Goal: Task Accomplishment & Management: Manage account settings

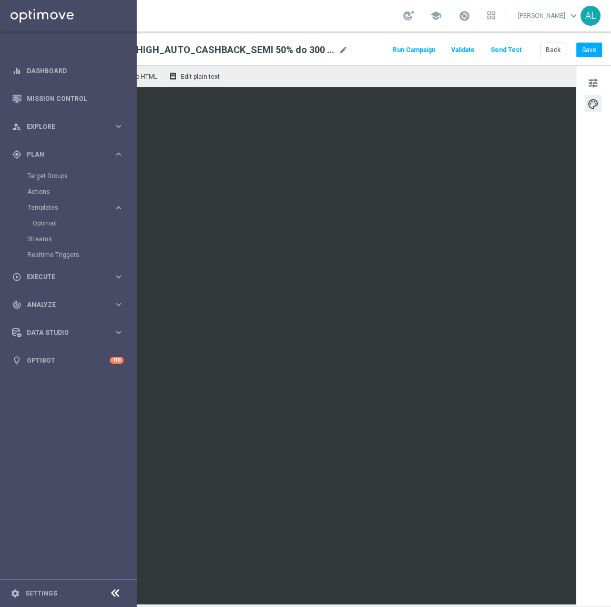
scroll to position [0, 127]
click at [576, 53] on button "Save" at bounding box center [589, 50] width 26 height 15
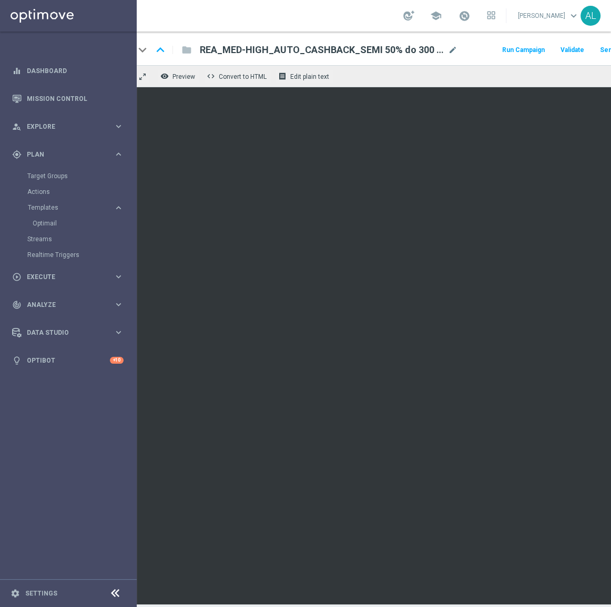
scroll to position [0, 0]
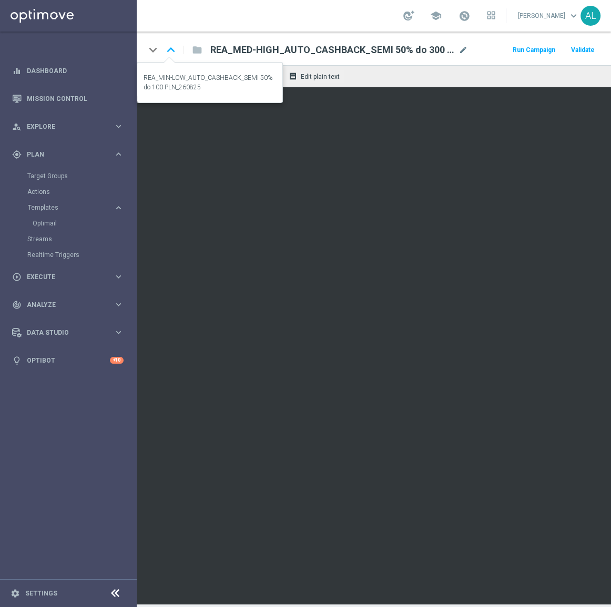
click at [169, 48] on icon "keyboard_arrow_up" at bounding box center [171, 50] width 16 height 16
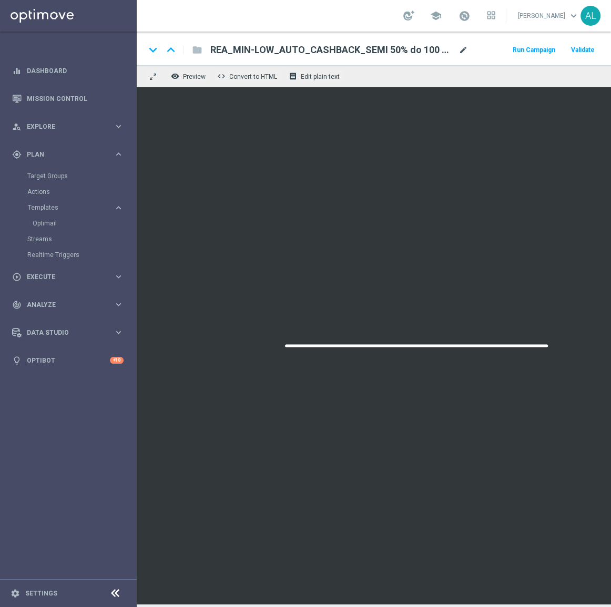
click at [462, 48] on span "mode_edit" at bounding box center [462, 49] width 9 height 9
click at [463, 52] on span "mode_edit" at bounding box center [462, 49] width 9 height 9
click at [464, 48] on span "mode_edit" at bounding box center [462, 49] width 9 height 9
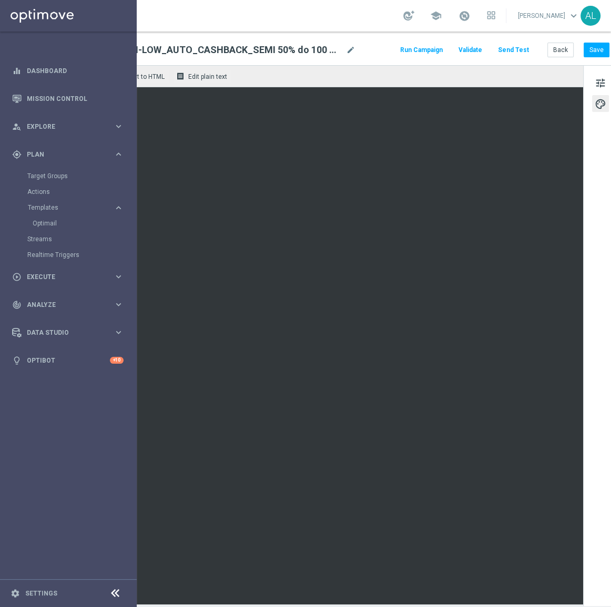
scroll to position [0, 127]
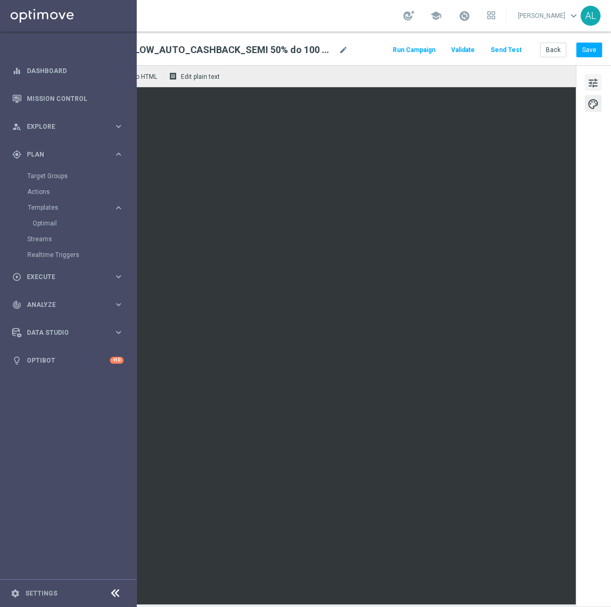
click at [587, 85] on span "tune" at bounding box center [593, 83] width 12 height 14
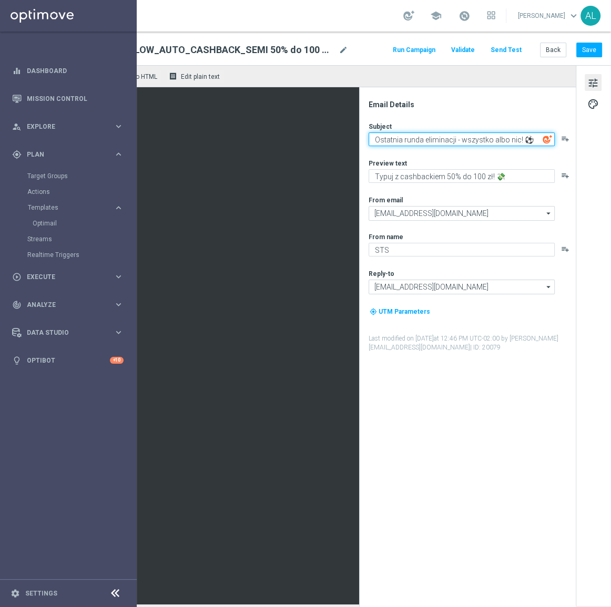
click at [478, 135] on textarea "Ostatnia runda eliminacji - wszystko albo nic! ⚽" at bounding box center [461, 139] width 186 height 14
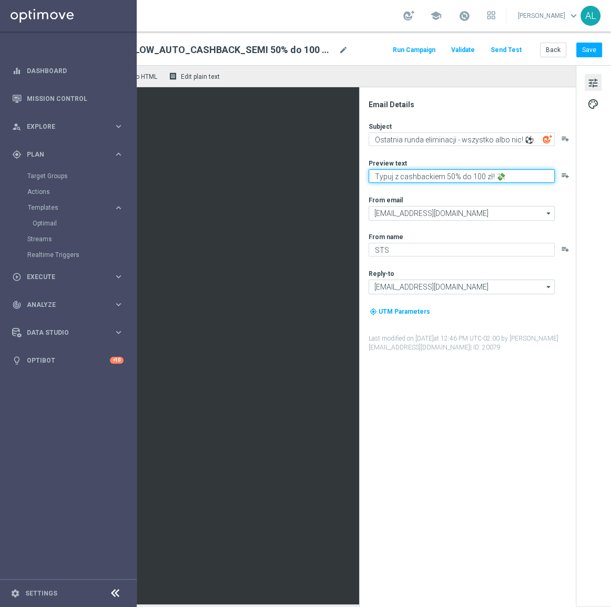
click at [420, 181] on textarea "Typuj z cashbackiem 50% do 100 zł! 💸" at bounding box center [461, 176] width 186 height 14
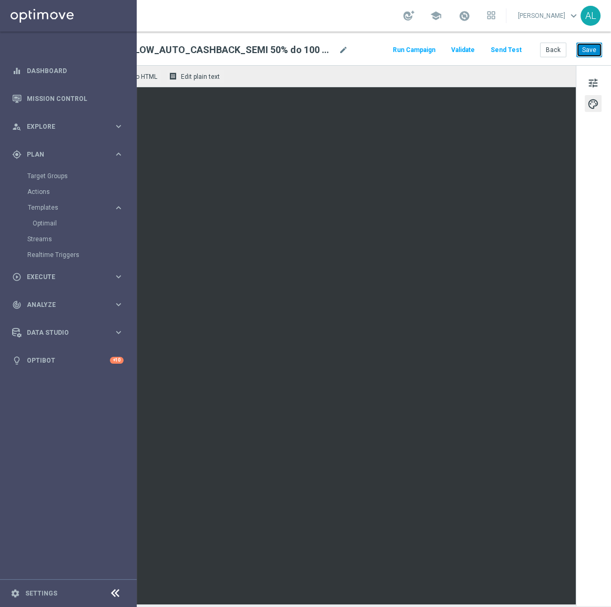
drag, startPoint x: 576, startPoint y: 46, endPoint x: 532, endPoint y: 68, distance: 50.1
click at [576, 46] on button "Save" at bounding box center [589, 50] width 26 height 15
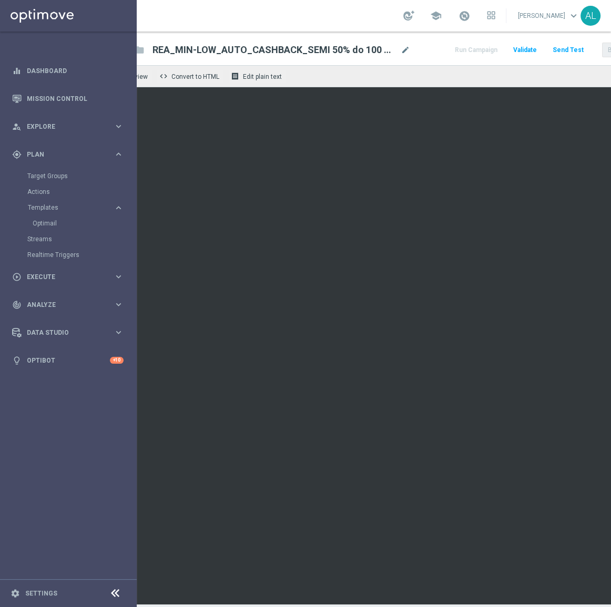
scroll to position [0, 0]
click at [170, 55] on div "keyboard_arrow_up" at bounding box center [171, 50] width 16 height 16
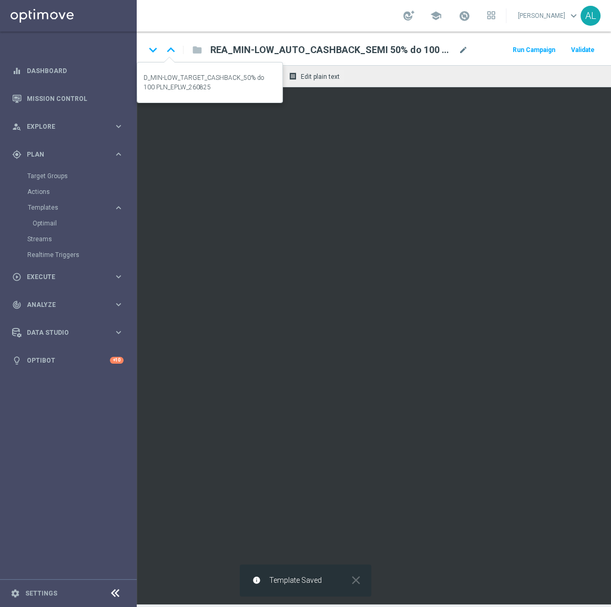
click at [173, 48] on icon "keyboard_arrow_up" at bounding box center [171, 50] width 16 height 16
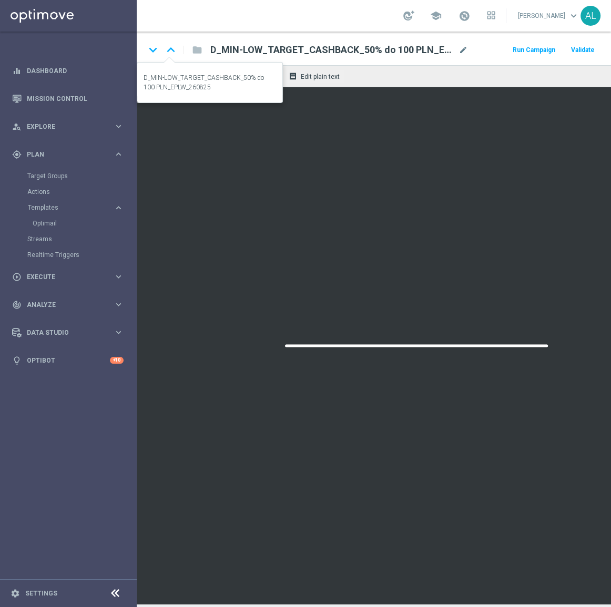
click at [171, 46] on icon "keyboard_arrow_up" at bounding box center [171, 50] width 16 height 16
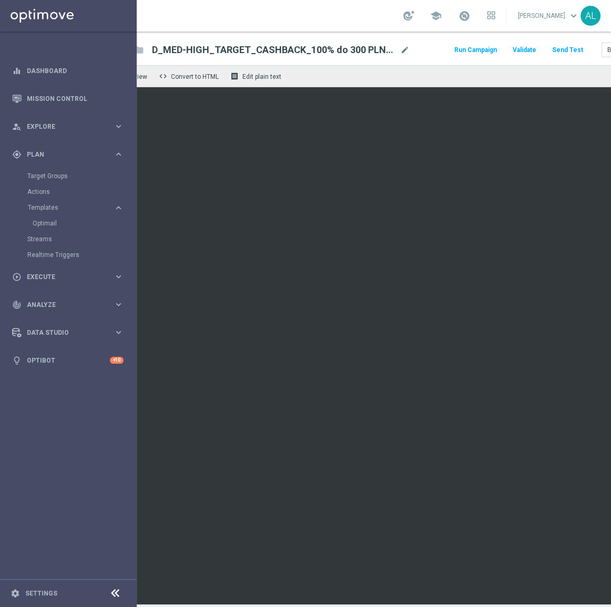
scroll to position [0, 127]
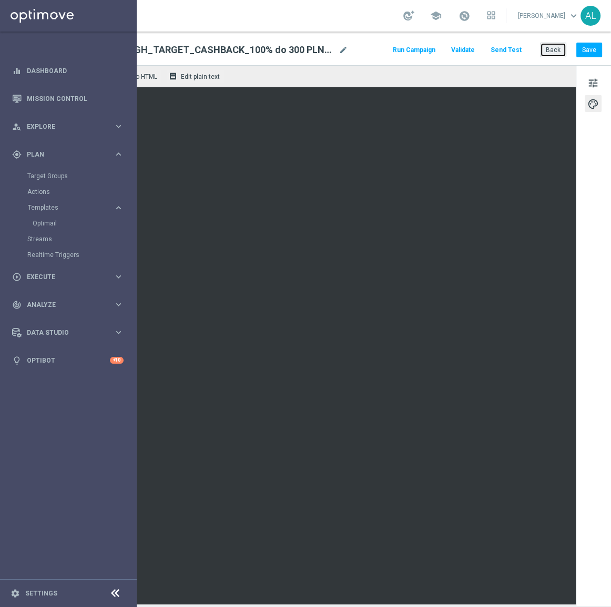
click at [544, 43] on button "Back" at bounding box center [553, 50] width 26 height 15
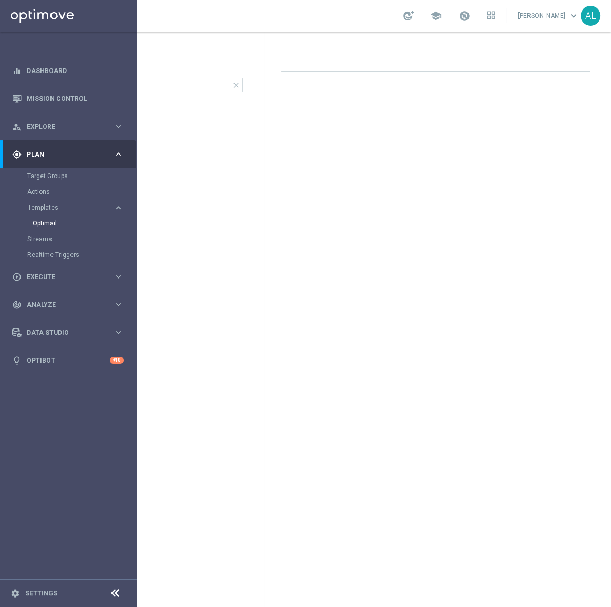
scroll to position [0, 76]
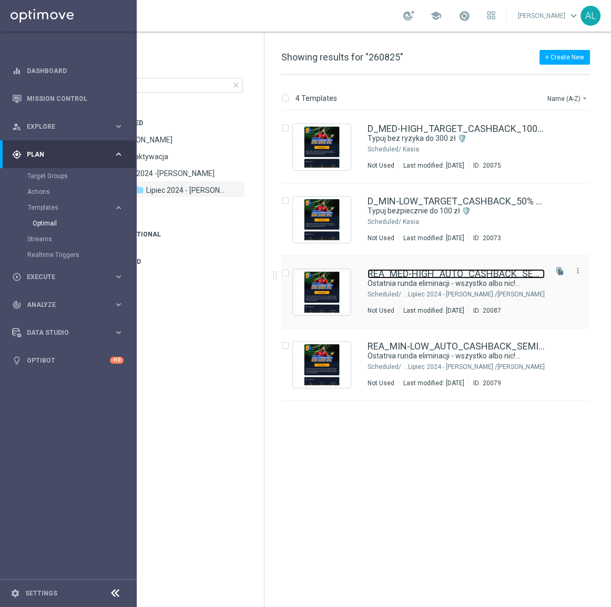
click at [388, 271] on link "REA_MED-HIGH_AUTO_CASHBACK_SEMI 50% do 300 PLN_ 260825" at bounding box center [455, 273] width 177 height 9
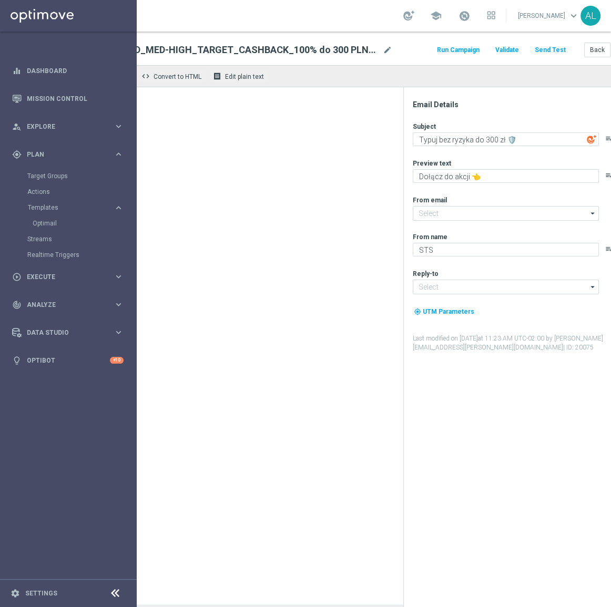
type input "[EMAIL_ADDRESS][DOMAIN_NAME]"
type textarea "Ostatnia runda eliminacji - wszystko albo nic! ⚽"
type textarea "Typuj z cashbackiem 50% do 300 zł! 💸"
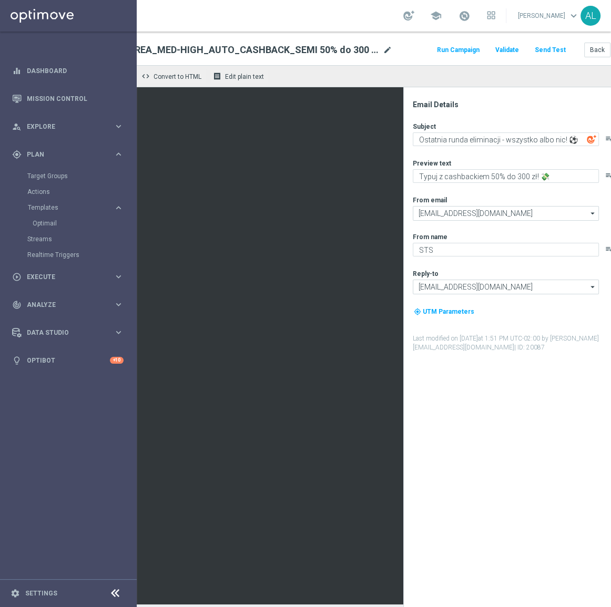
click at [386, 50] on span "mode_edit" at bounding box center [387, 49] width 9 height 9
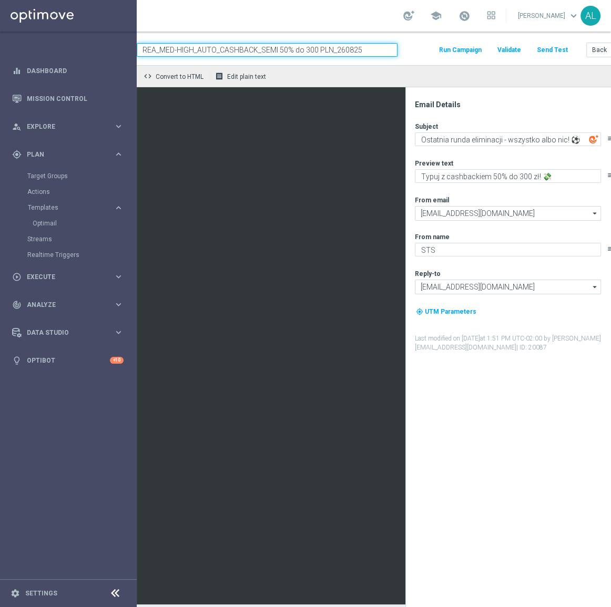
click at [348, 51] on input "REA_MED-HIGH_AUTO_CASHBACK_SEMI 50% do 300 PLN_260825" at bounding box center [267, 50] width 261 height 14
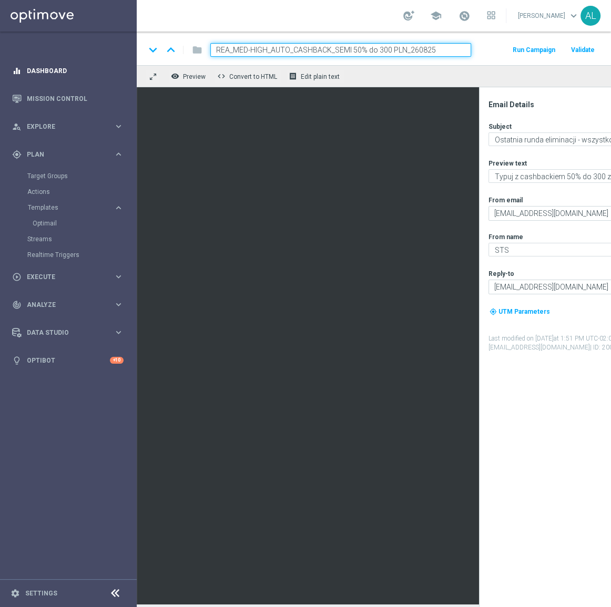
drag, startPoint x: 332, startPoint y: 49, endPoint x: 102, endPoint y: 59, distance: 229.9
click at [102, 59] on main "equalizer Dashboard Mission Control" at bounding box center [305, 303] width 611 height 607
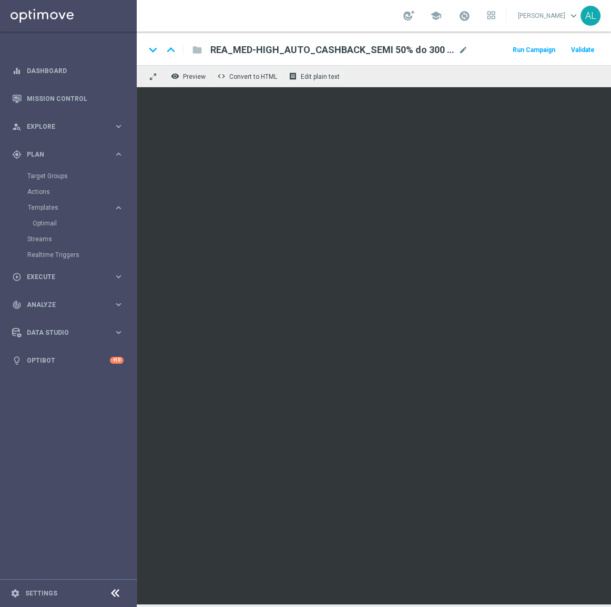
click at [387, 53] on span "REA_MED-HIGH_AUTO_CASHBACK_SEMI 50% do 300 PLN_260825" at bounding box center [332, 50] width 244 height 13
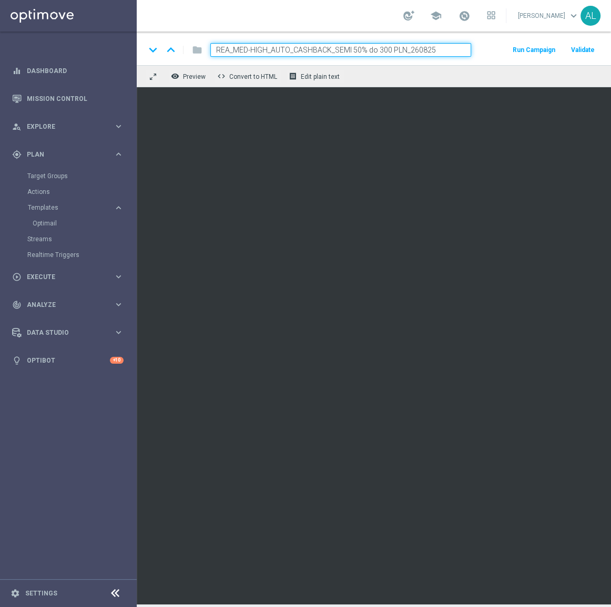
click at [398, 50] on input "REA_MED-HIGH_AUTO_CASHBACK_SEMI 50% do 300 PLN_260825" at bounding box center [340, 50] width 261 height 14
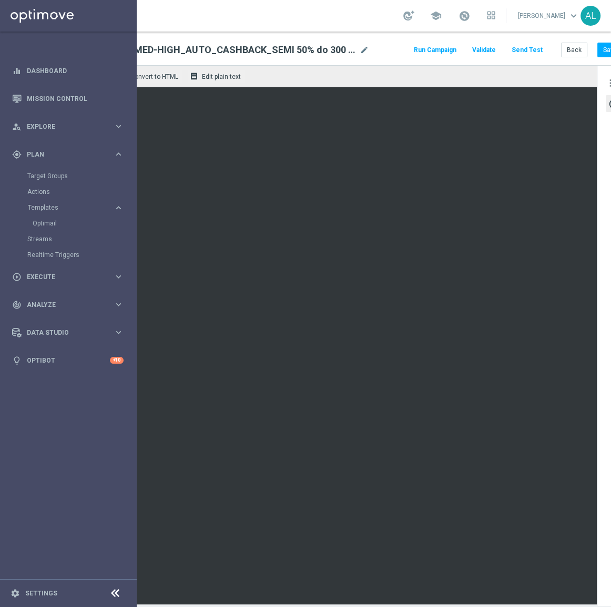
scroll to position [0, 127]
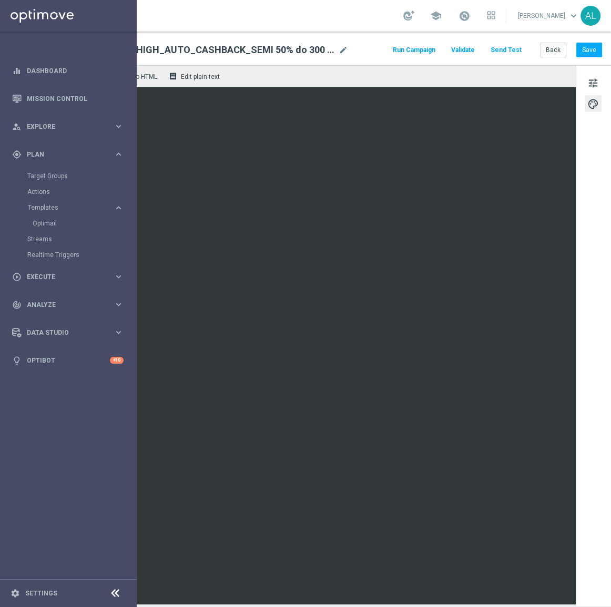
drag, startPoint x: 582, startPoint y: 82, endPoint x: 573, endPoint y: 87, distance: 10.1
click at [587, 82] on span "tune" at bounding box center [593, 83] width 12 height 14
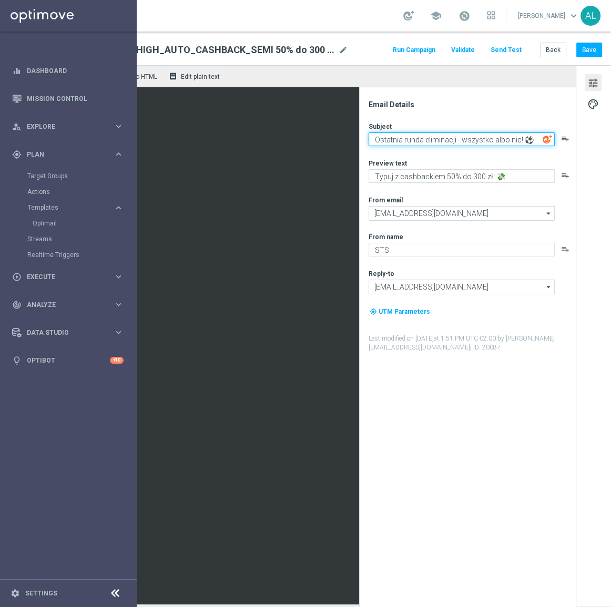
click at [442, 137] on textarea "Ostatnia runda eliminacji - wszystko albo nic! ⚽" at bounding box center [461, 139] width 186 height 14
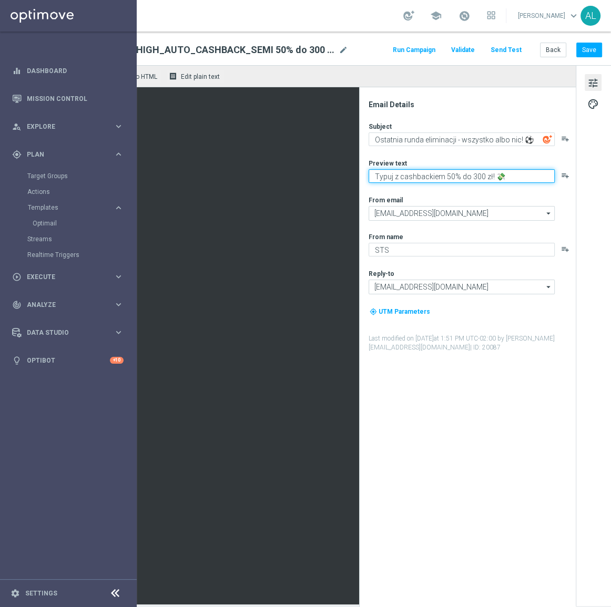
click at [426, 180] on textarea "Typuj z cashbackiem 50% do 300 zł! 💸" at bounding box center [461, 176] width 186 height 14
click at [589, 47] on button "Save" at bounding box center [589, 50] width 26 height 15
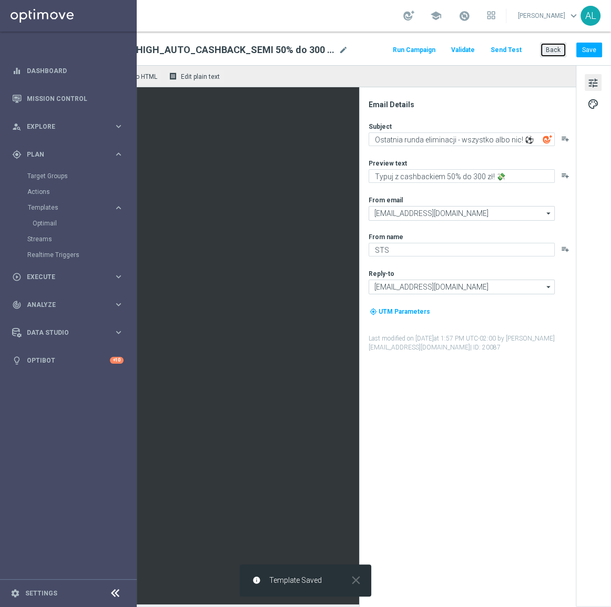
click at [544, 47] on button "Back" at bounding box center [553, 50] width 26 height 15
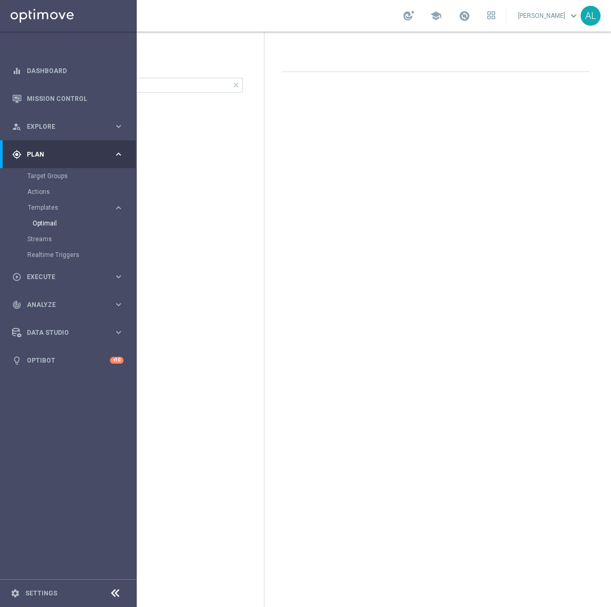
scroll to position [0, 76]
click at [47, 279] on span "Execute" at bounding box center [70, 277] width 87 height 6
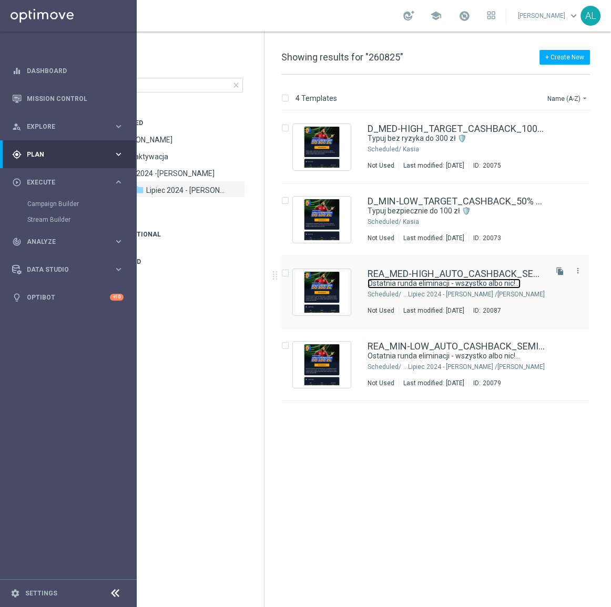
click at [398, 287] on link "Ostatnia runda eliminacji - wszystko albo nic! ⚽" at bounding box center [443, 284] width 153 height 10
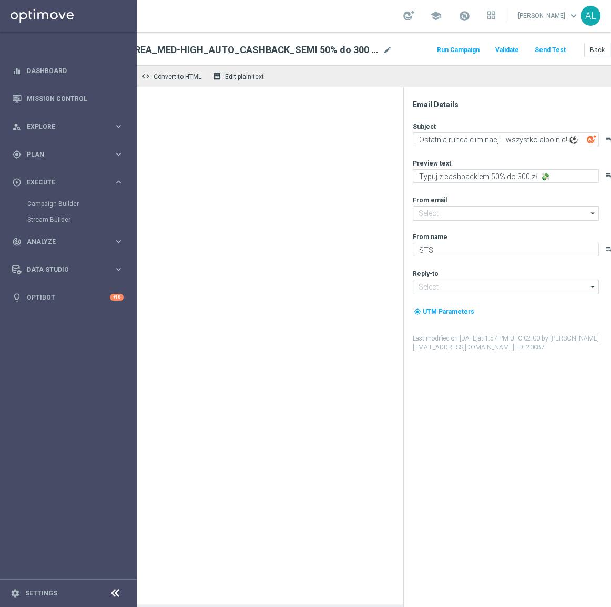
type input "[EMAIL_ADDRESS][DOMAIN_NAME]"
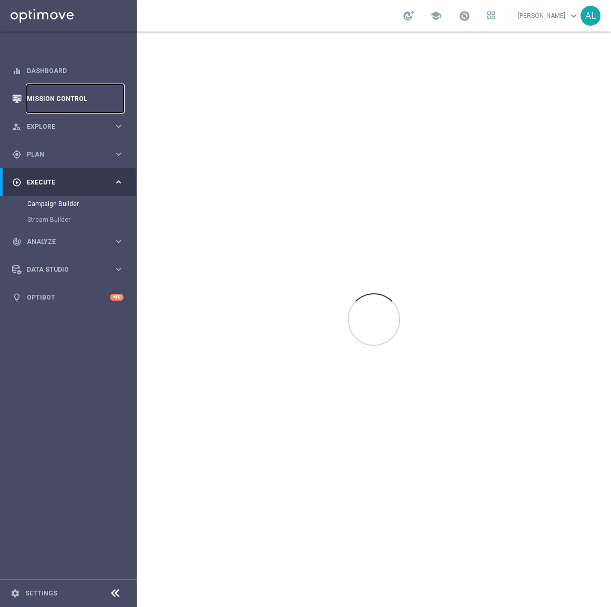
click at [35, 96] on link "Mission Control" at bounding box center [75, 99] width 97 height 28
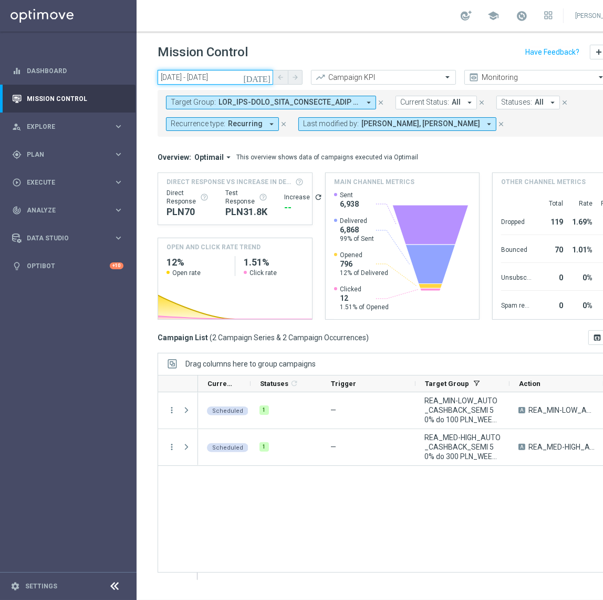
click at [200, 75] on input "19 Aug 2025 - 21 Aug 2025" at bounding box center [216, 77] width 116 height 15
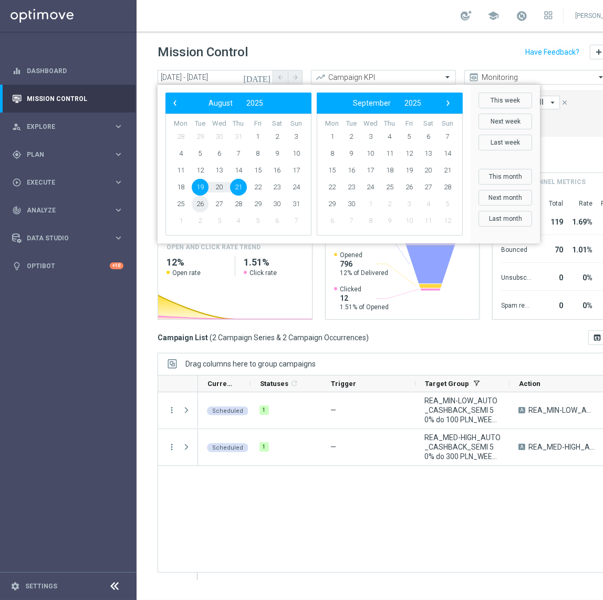
click at [202, 201] on span "26" at bounding box center [200, 203] width 17 height 17
click at [201, 202] on span "26" at bounding box center [200, 203] width 17 height 17
type input "26 Aug 2025 - 26 Aug 2025"
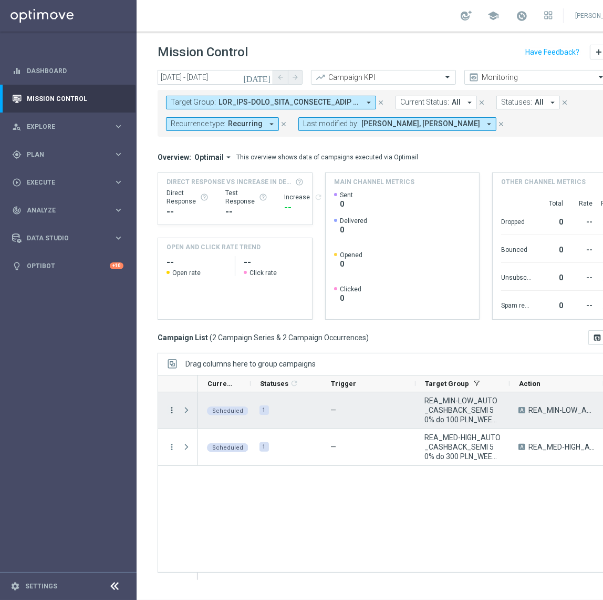
click at [176, 411] on icon "more_vert" at bounding box center [171, 409] width 9 height 9
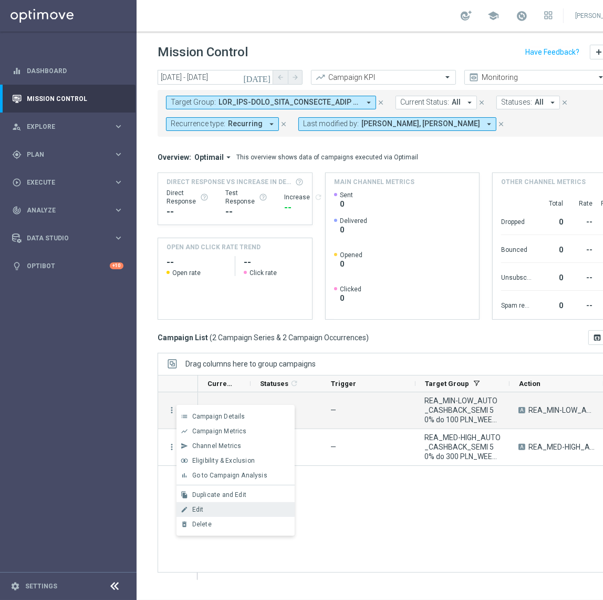
click at [230, 506] on div "Edit" at bounding box center [241, 509] width 98 height 7
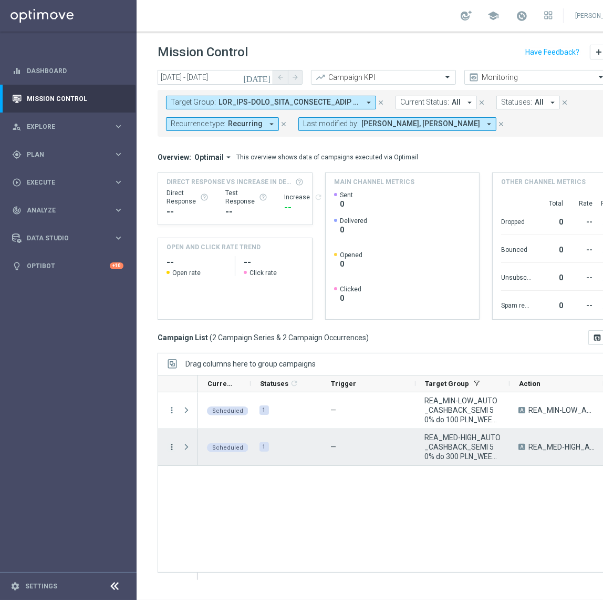
click at [167, 447] on icon "more_vert" at bounding box center [171, 446] width 9 height 9
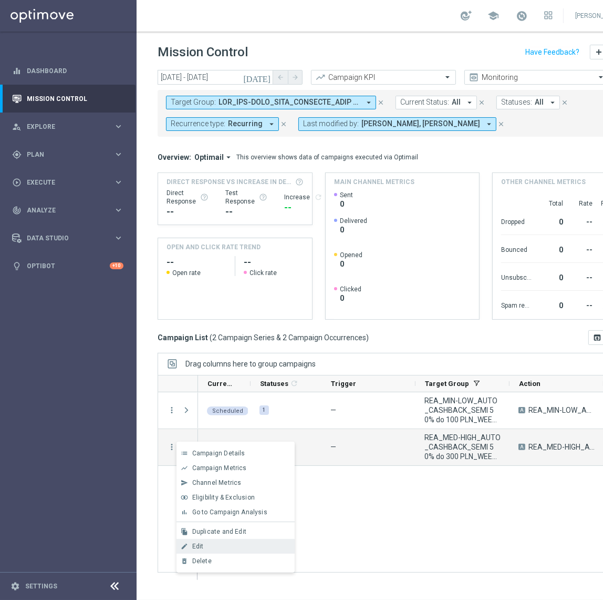
click at [200, 543] on span "Edit" at bounding box center [198, 545] width 12 height 7
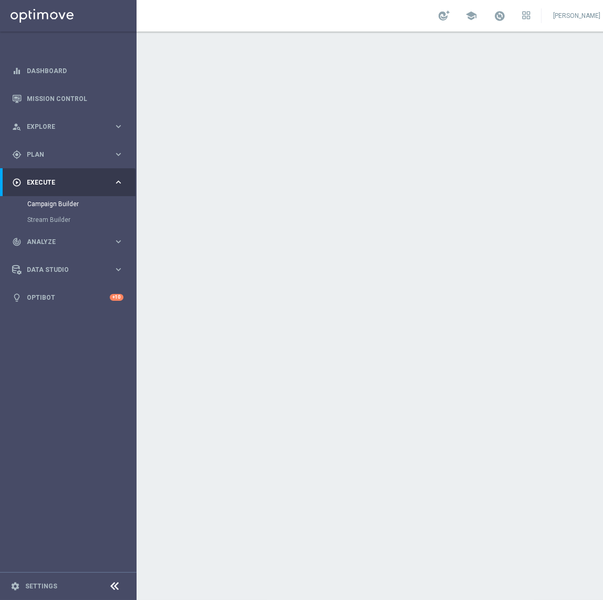
click at [427, 269] on div "done Execution Details keyboard_arrow_down" at bounding box center [392, 284] width 491 height 41
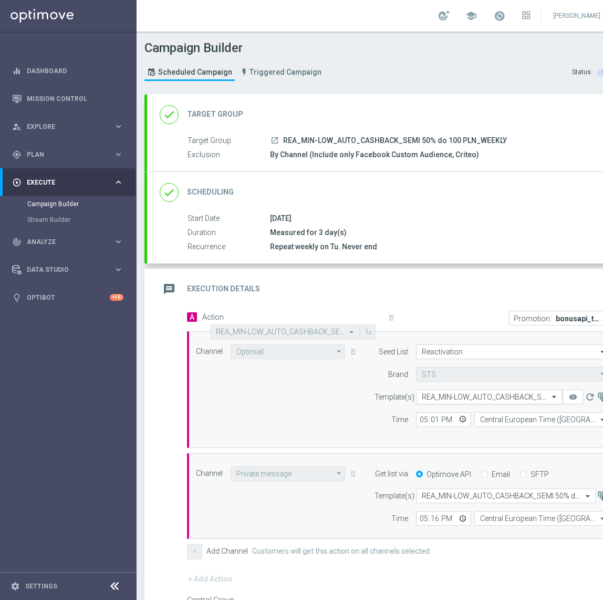
click at [492, 394] on input "text" at bounding box center [479, 397] width 114 height 9
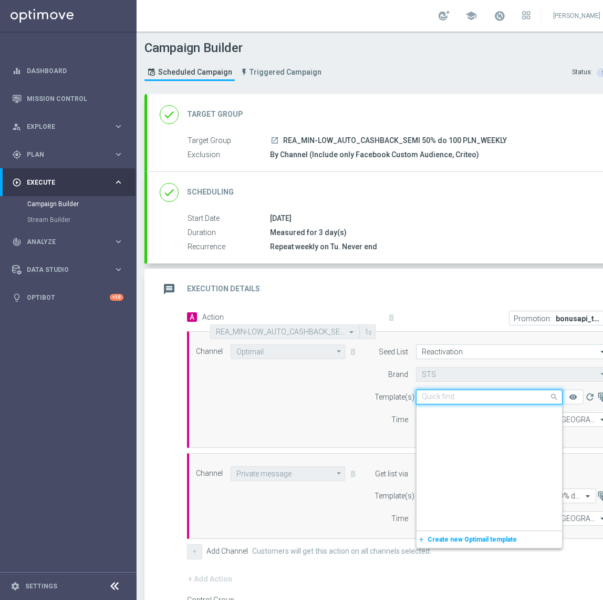
scroll to position [119937, 0]
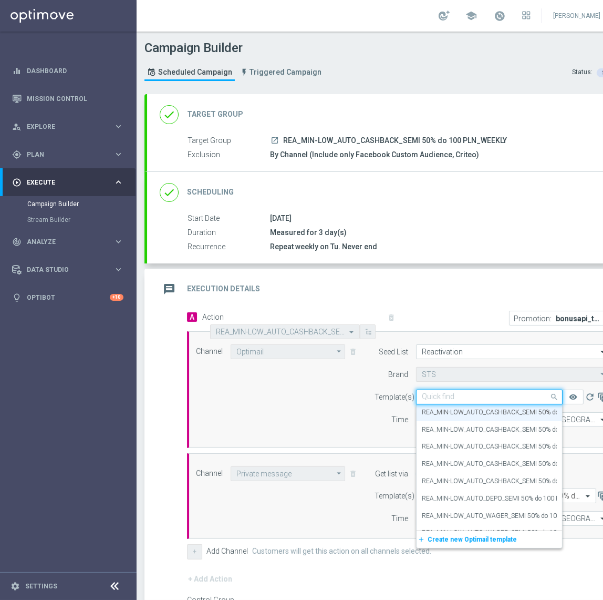
paste input "REA_MIN-LOW_AUTO_CASHBACK_SEMI 50% do 100 PLN_260825"
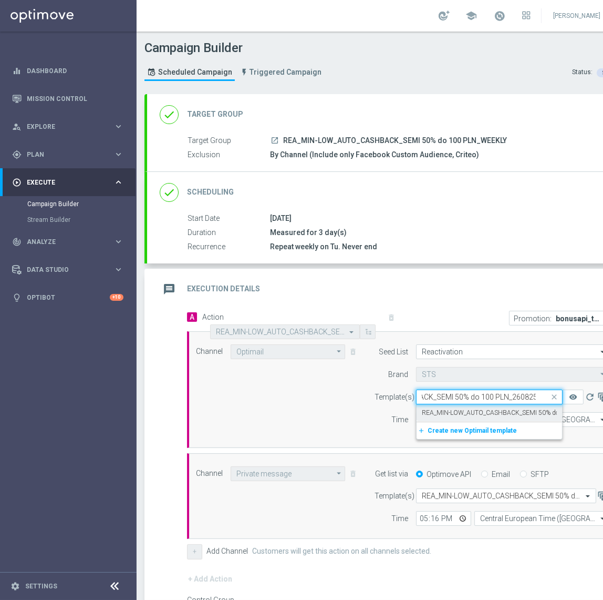
scroll to position [0, 98]
click at [487, 405] on div "REA_MIN-LOW_AUTO_CASHBACK_SEMI 50% do 100 PLN_260825" at bounding box center [489, 412] width 135 height 17
type input "REA_MIN-LOW_AUTO_CASHBACK_SEMI 50% do 100 PLN_260825"
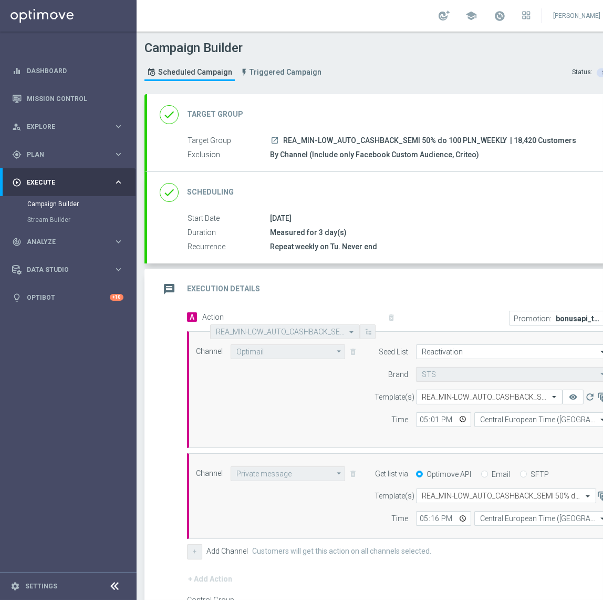
scroll to position [0, 0]
click at [462, 499] on input "text" at bounding box center [496, 495] width 148 height 9
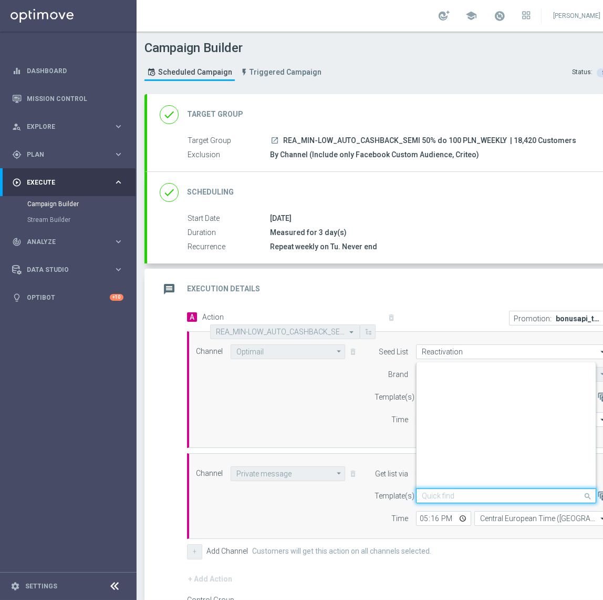
scroll to position [135197, 0]
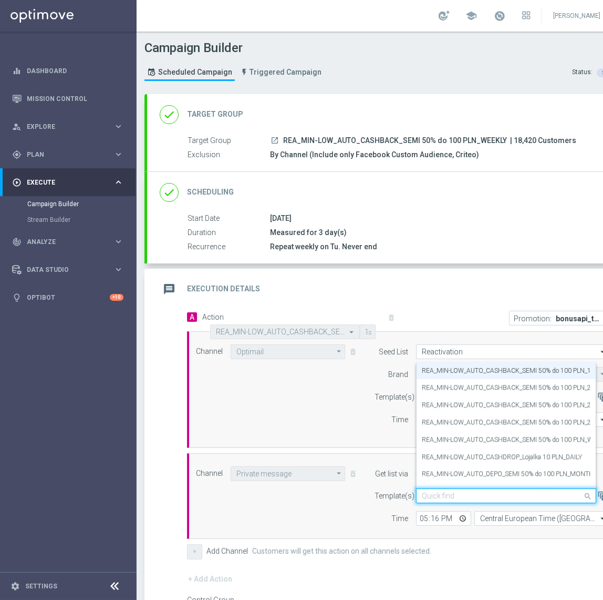
paste input "REA_MIN-LOW_AUTO_CASHBACK_SEMI 50% do 100 PLN_260825"
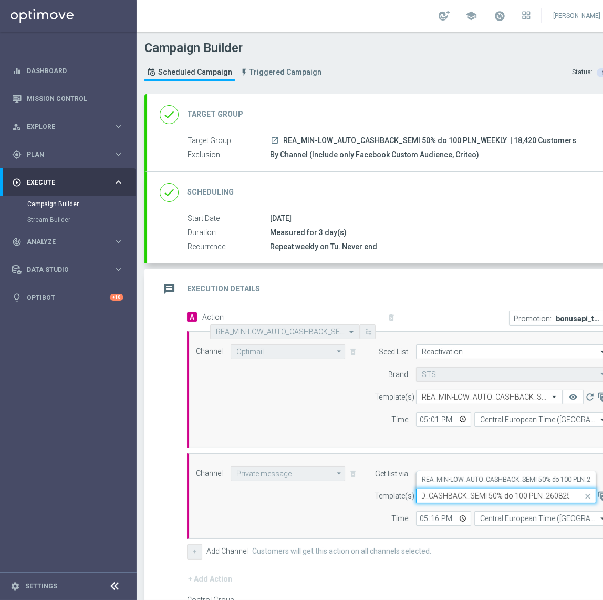
scroll to position [0, 64]
click at [471, 478] on label "REA_MIN-LOW_AUTO_CASHBACK_SEMI 50% do 100 PLN_260825" at bounding box center [516, 479] width 188 height 9
type input "REA_MIN-LOW_AUTO_CASHBACK_SEMI 50% do 100 PLN_260825"
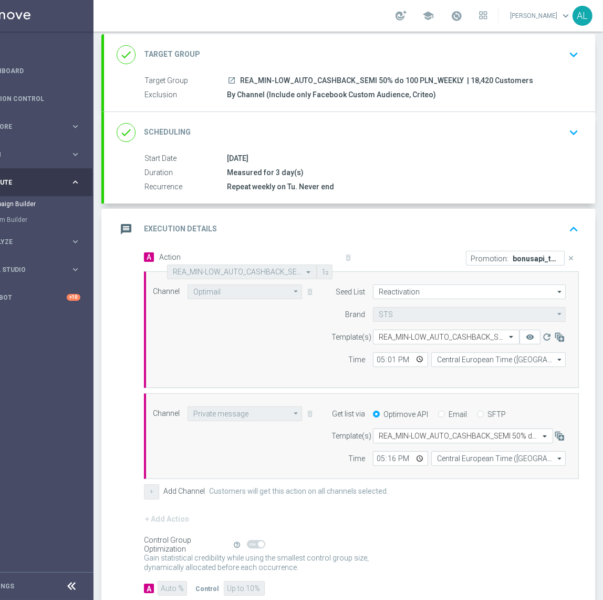
scroll to position [117, 0]
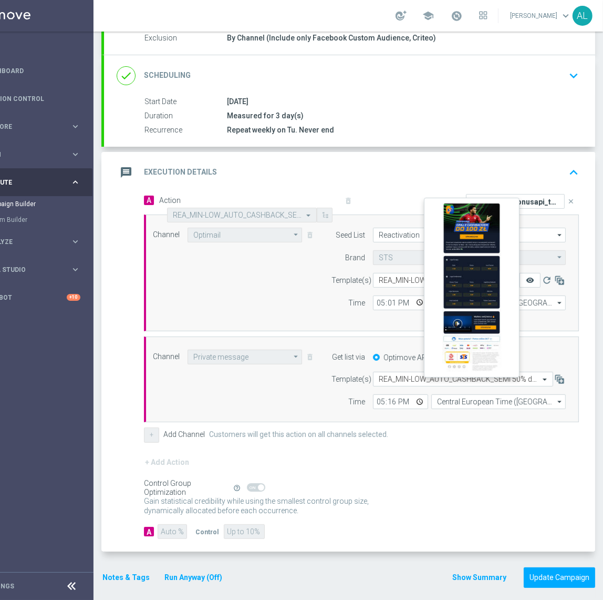
click at [526, 277] on icon "remove_red_eye" at bounding box center [530, 280] width 8 height 8
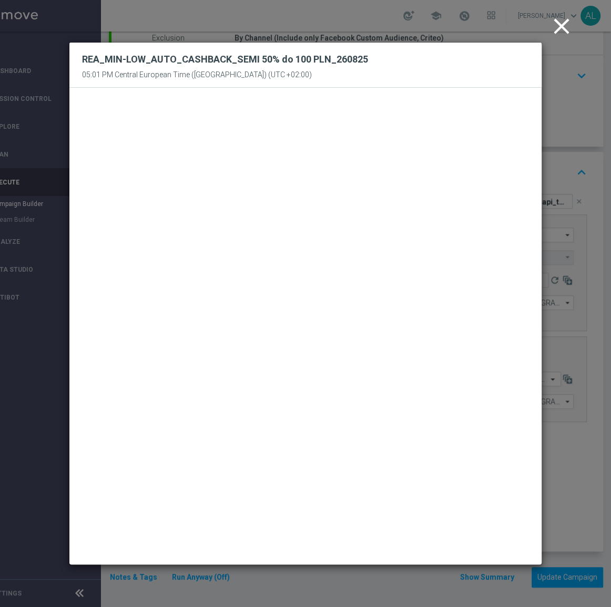
click at [564, 26] on icon "close" at bounding box center [561, 26] width 26 height 26
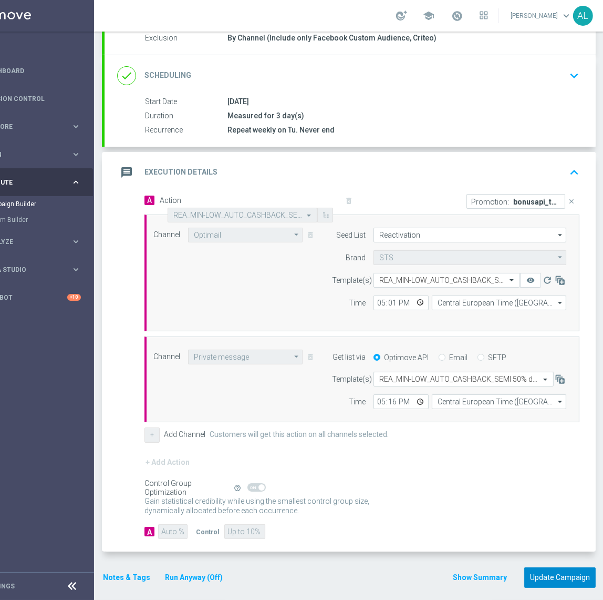
click at [565, 573] on button "Update Campaign" at bounding box center [559, 577] width 71 height 20
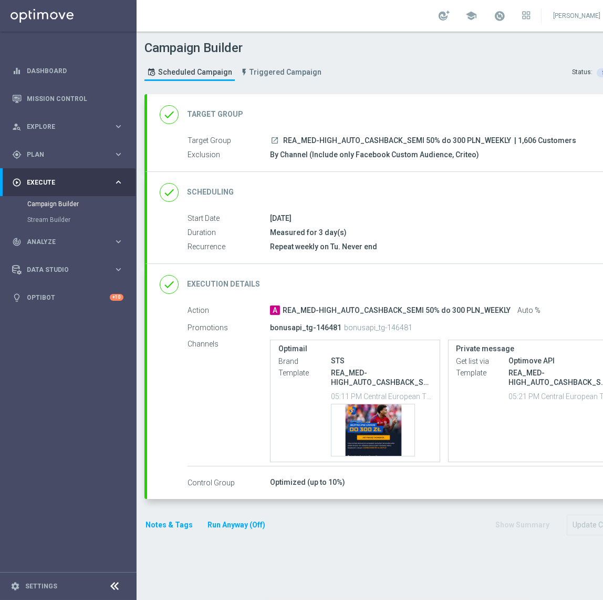
click at [511, 283] on div "done Execution Details keyboard_arrow_down" at bounding box center [393, 284] width 466 height 20
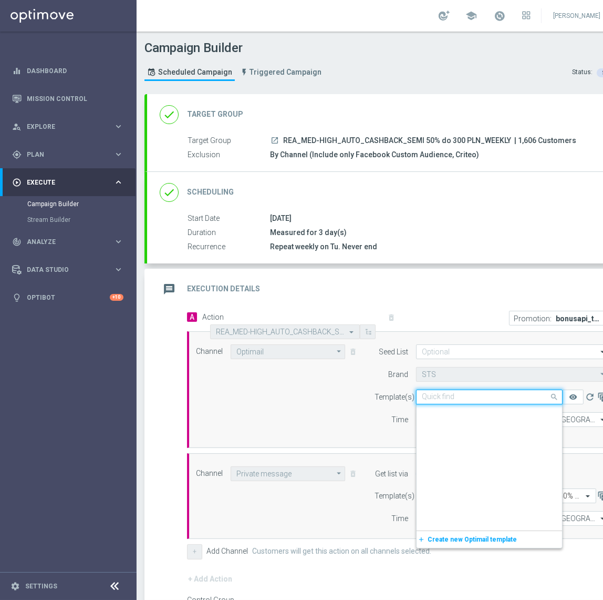
click at [459, 393] on input "text" at bounding box center [479, 397] width 114 height 9
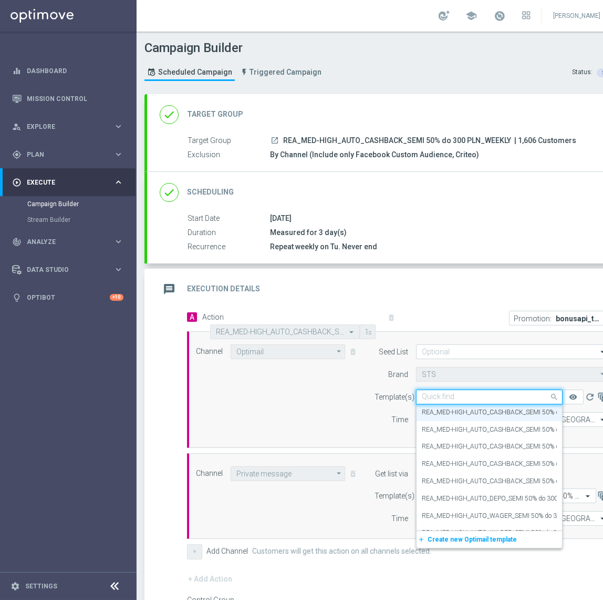
paste input "REA_MED-HIGH_AUTO_CASHBACK_SEMI 50% do 300 PLN_260825"
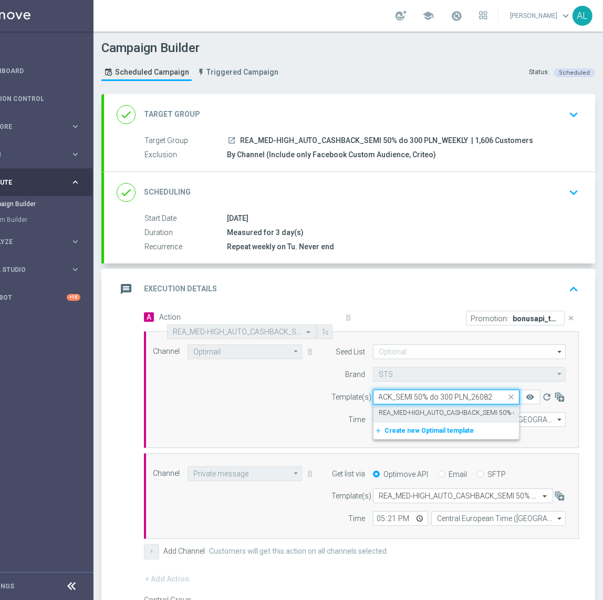
scroll to position [0, 50]
click at [446, 410] on label "REA_MED-HIGH_AUTO_CASHBACK_SEMI 50% do 300 PLN_260825" at bounding box center [474, 412] width 191 height 9
type input "REA_MED-HIGH_AUTO_CASHBACK_SEMI 50% do 300 PLN_260825"
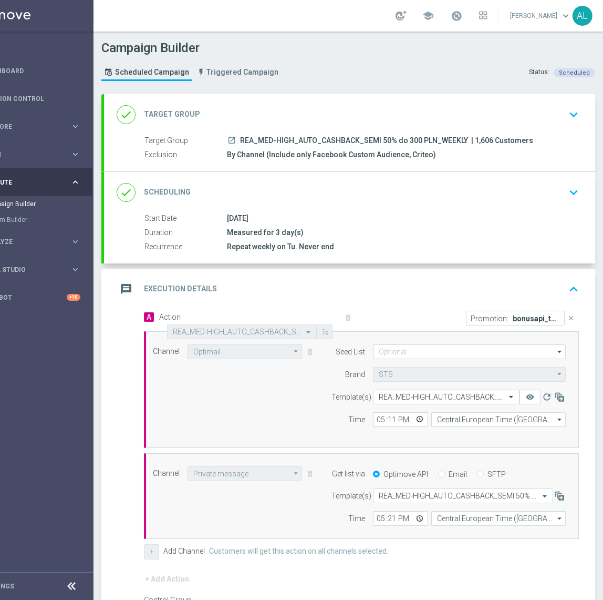
scroll to position [0, 0]
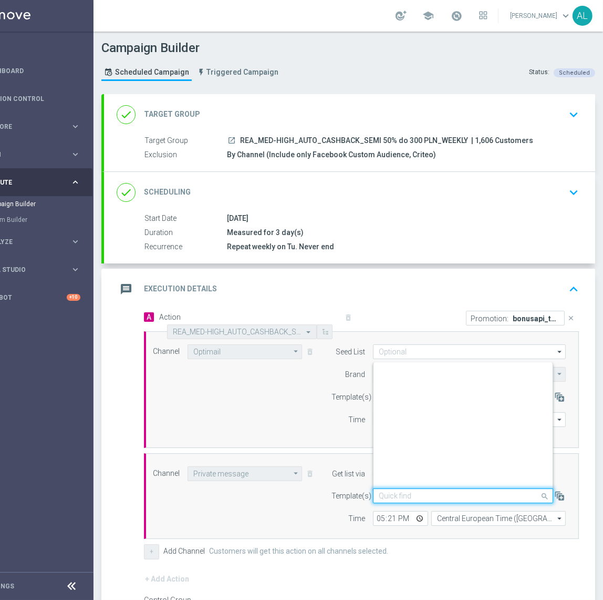
click at [430, 493] on input "text" at bounding box center [453, 495] width 148 height 9
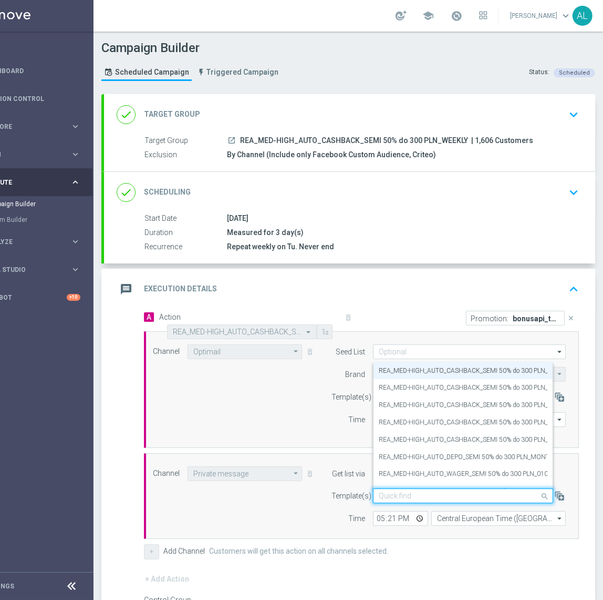
paste input "REA_MED-HIGH_AUTO_CASHBACK_SEMI 50% do 300 PLN_260825"
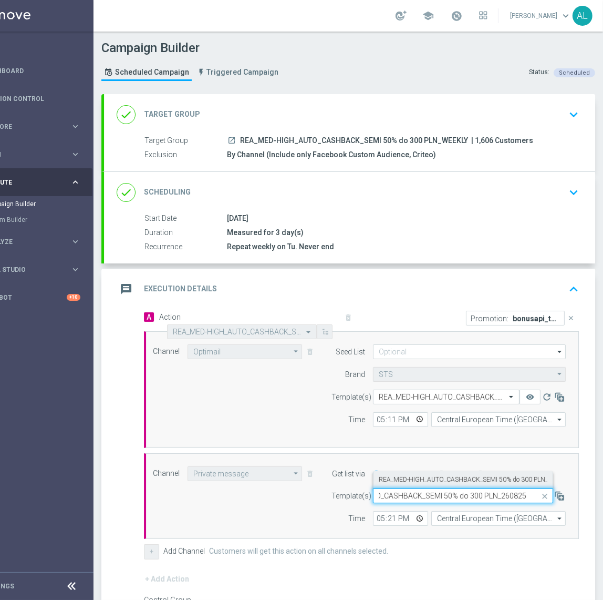
scroll to position [0, 68]
click at [471, 480] on label "REA_MED-HIGH_AUTO_CASHBACK_SEMI 50% do 300 PLN_260825" at bounding box center [474, 479] width 191 height 9
type input "REA_MED-HIGH_AUTO_CASHBACK_SEMI 50% do 300 PLN_260825"
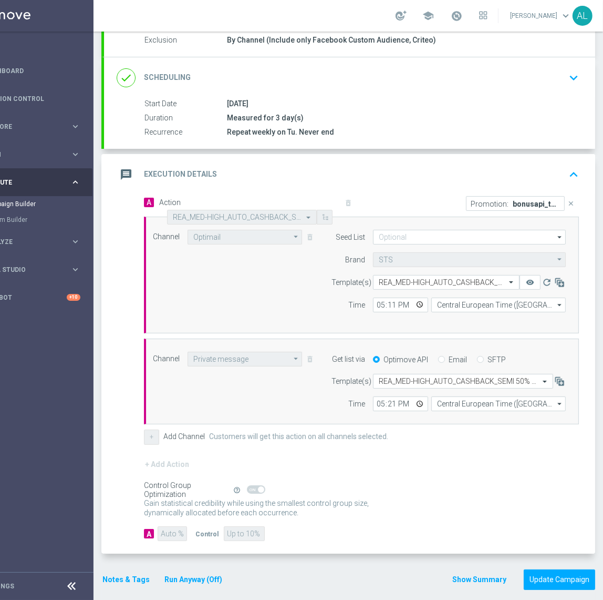
scroll to position [117, 0]
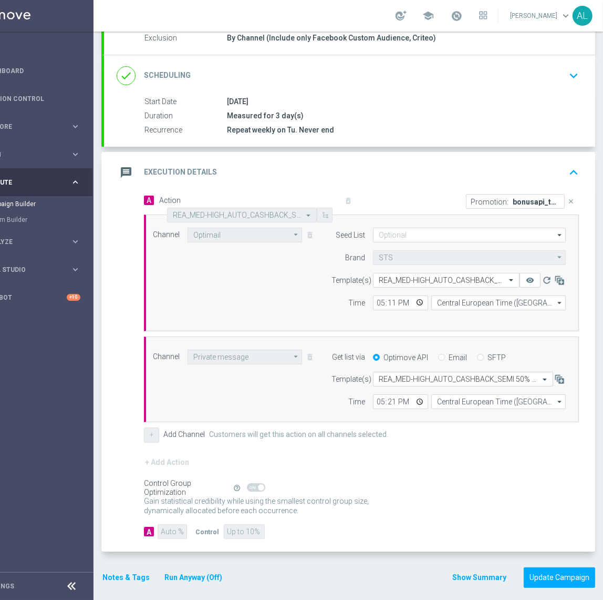
click at [119, 578] on button "Notes & Tags" at bounding box center [125, 577] width 49 height 13
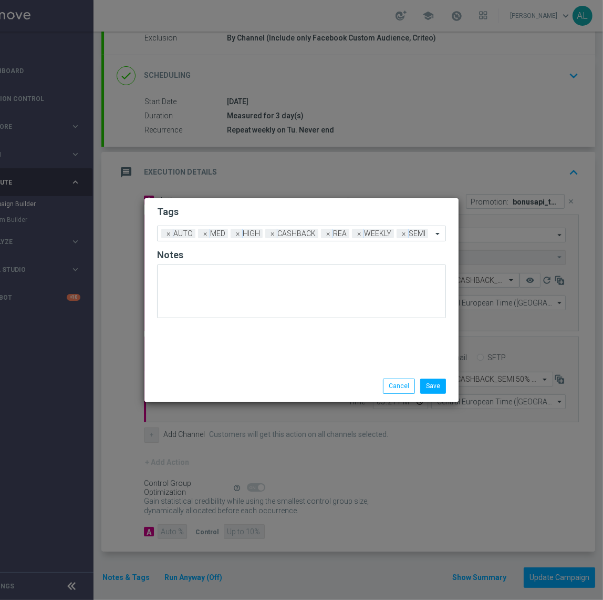
scroll to position [0, 43]
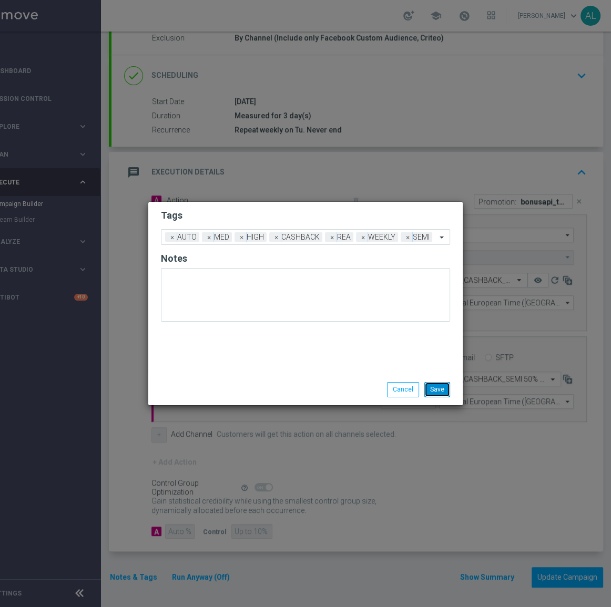
click at [446, 386] on button "Save" at bounding box center [437, 389] width 26 height 15
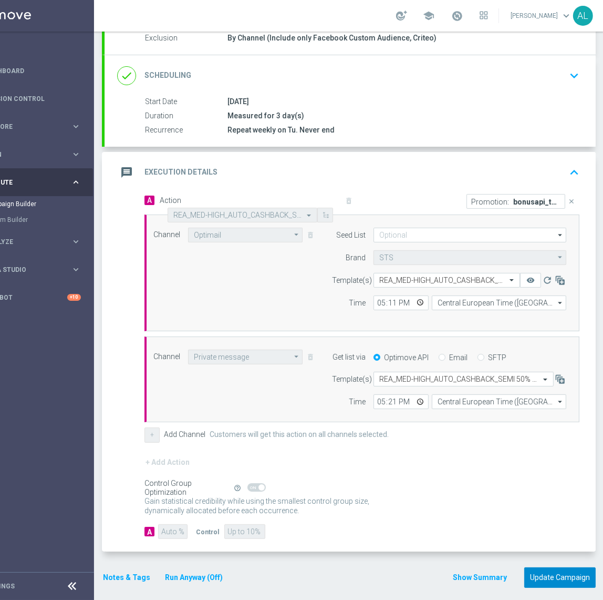
click at [541, 569] on button "Update Campaign" at bounding box center [559, 577] width 71 height 20
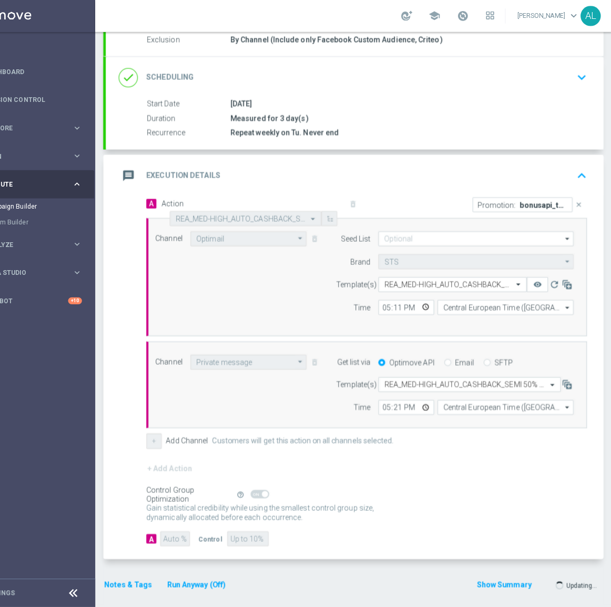
scroll to position [117, 0]
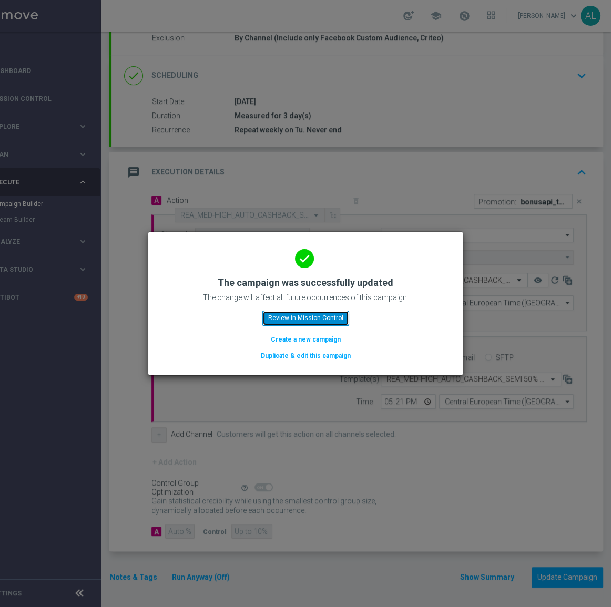
click at [310, 315] on button "Review in Mission Control" at bounding box center [305, 318] width 87 height 15
